Goal: Task Accomplishment & Management: Manage account settings

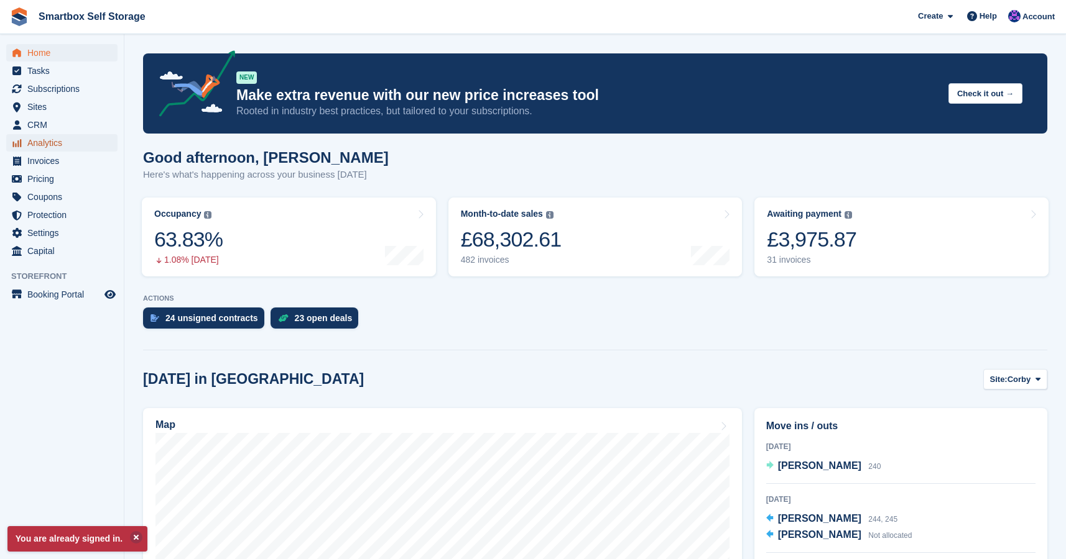
click at [46, 145] on span "Analytics" at bounding box center [64, 142] width 75 height 17
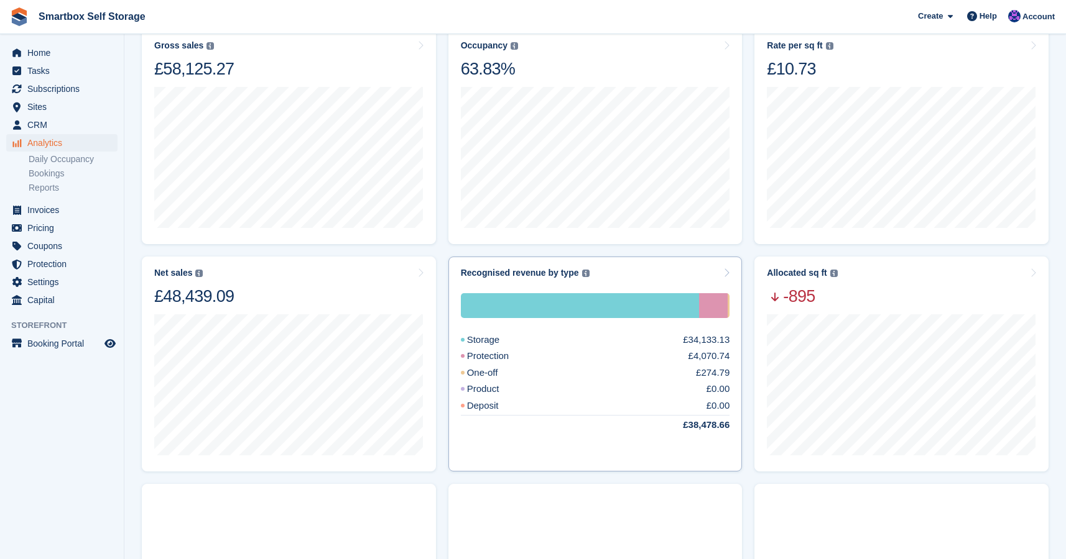
scroll to position [212, 0]
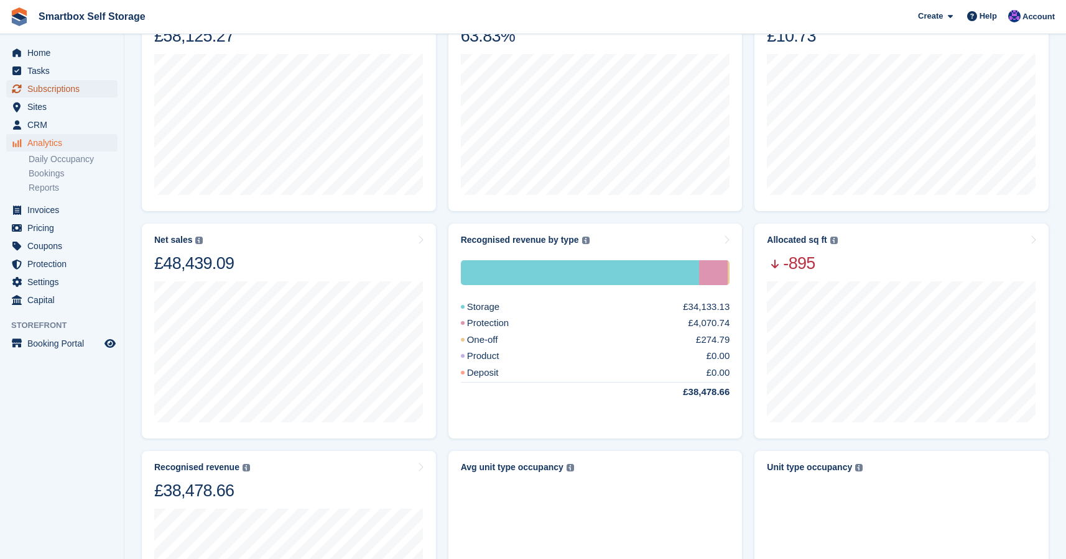
click at [51, 91] on span "Subscriptions" at bounding box center [64, 88] width 75 height 17
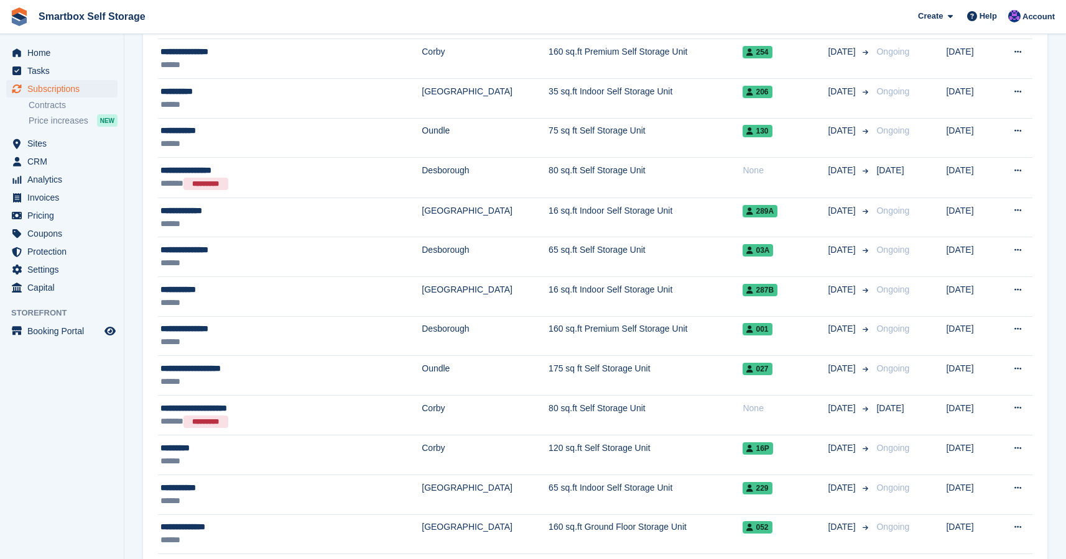
scroll to position [1692, 0]
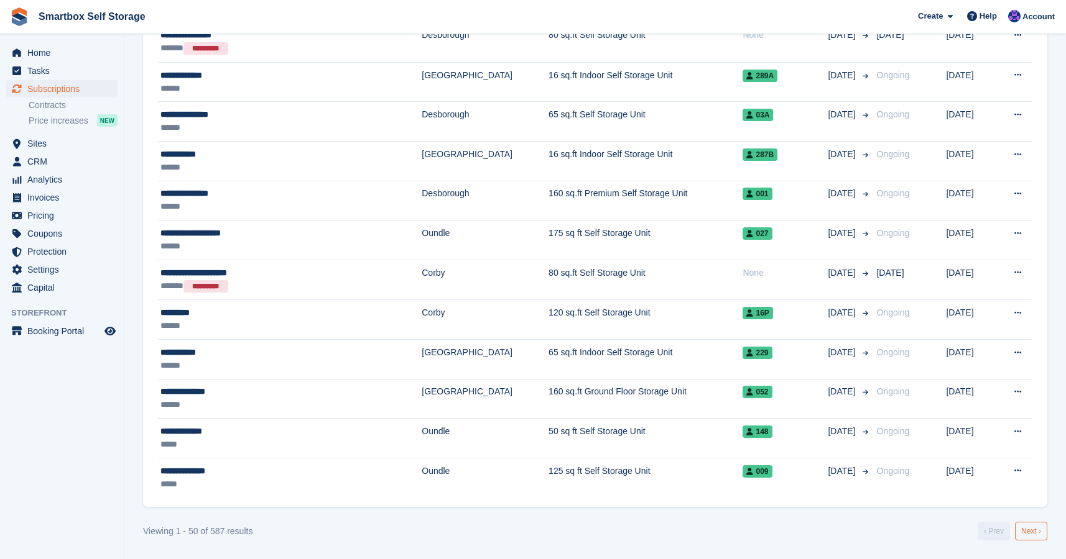
click at [1025, 533] on link "Next ›" at bounding box center [1031, 531] width 32 height 19
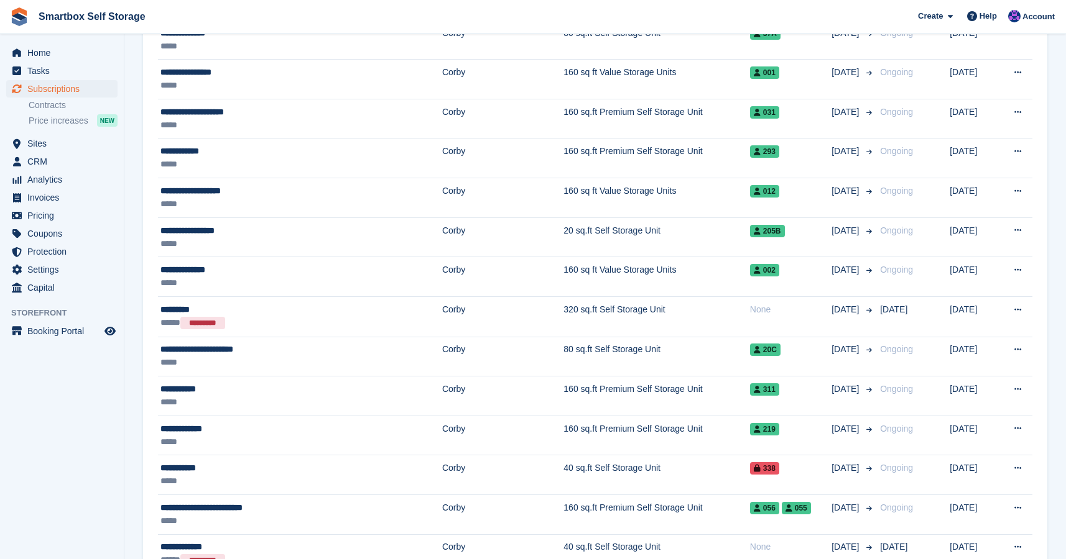
scroll to position [1692, 0]
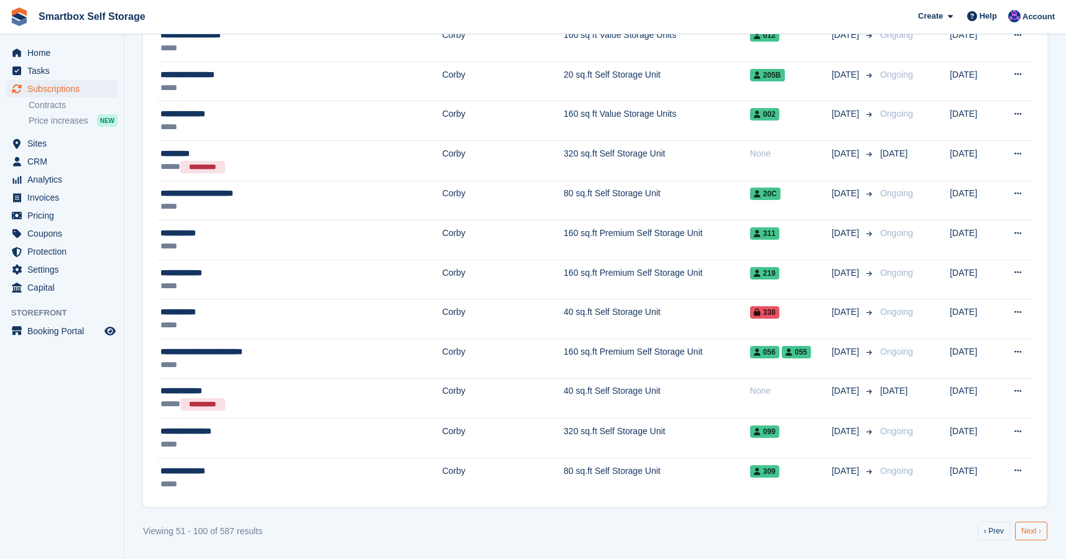
click at [1031, 533] on link "Next ›" at bounding box center [1031, 531] width 32 height 19
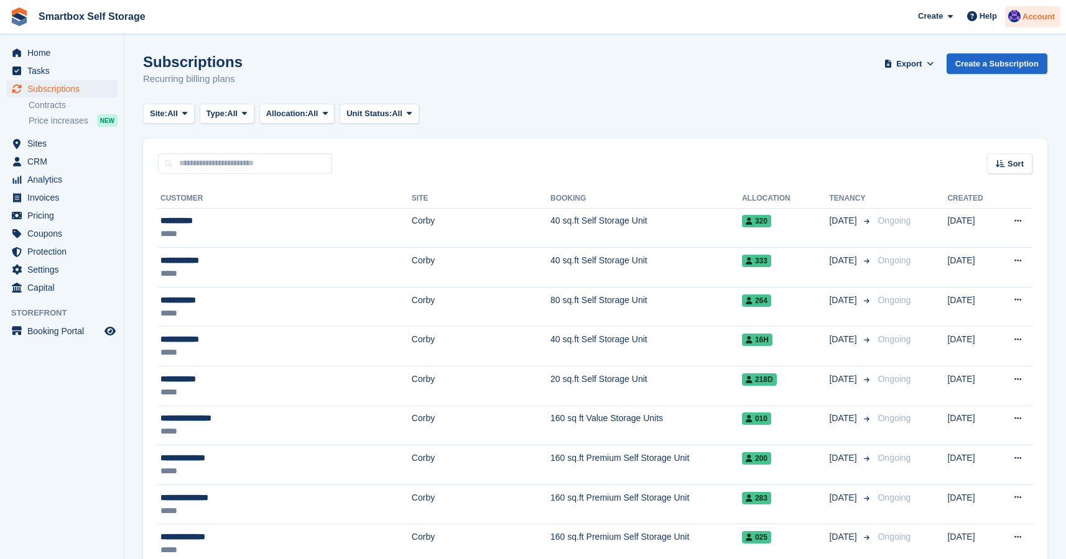
click at [1010, 20] on img at bounding box center [1014, 16] width 12 height 12
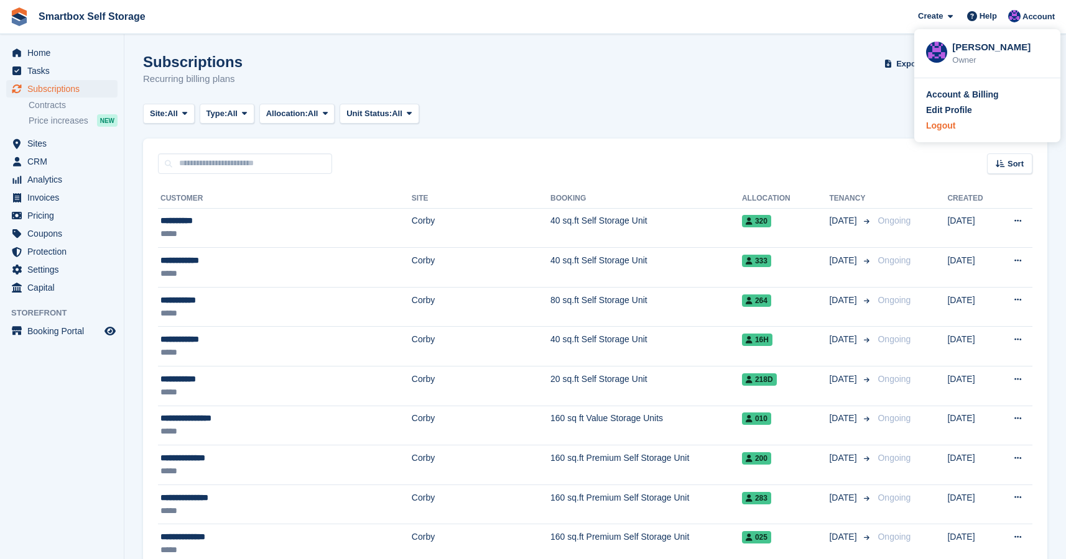
click at [953, 127] on div "Logout" at bounding box center [940, 125] width 29 height 13
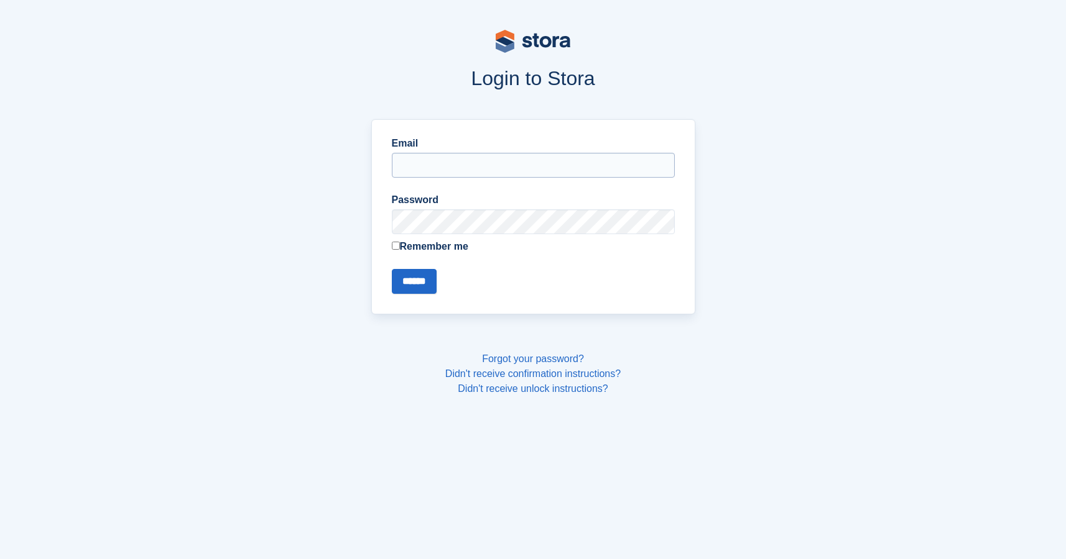
click at [441, 165] on input "Email" at bounding box center [533, 165] width 283 height 25
type input "**********"
click at [403, 278] on input "******" at bounding box center [414, 281] width 45 height 25
